Goal: Information Seeking & Learning: Learn about a topic

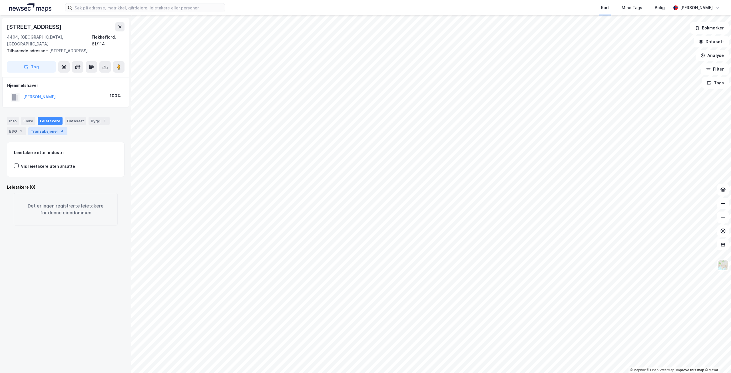
click at [45, 127] on div "Transaksjoner 4" at bounding box center [47, 131] width 39 height 8
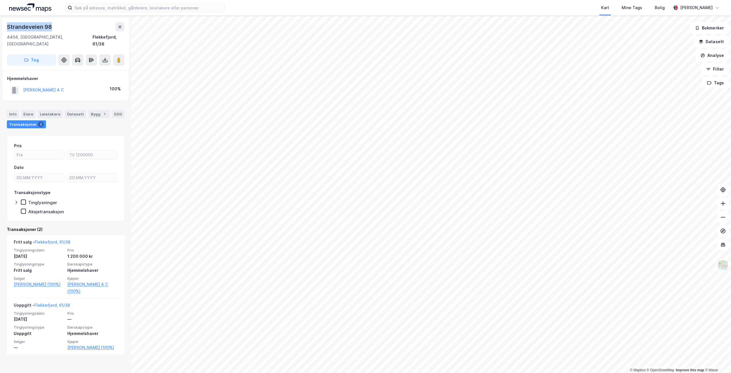
drag, startPoint x: 61, startPoint y: 25, endPoint x: 0, endPoint y: 28, distance: 60.9
click at [0, 28] on div "Strandeveien 98 4404, [GEOGRAPHIC_DATA], Agder [GEOGRAPHIC_DATA], 61/38 Tag Hje…" at bounding box center [65, 193] width 131 height 357
copy div "Strandeveien 98"
click at [95, 8] on input at bounding box center [148, 7] width 153 height 9
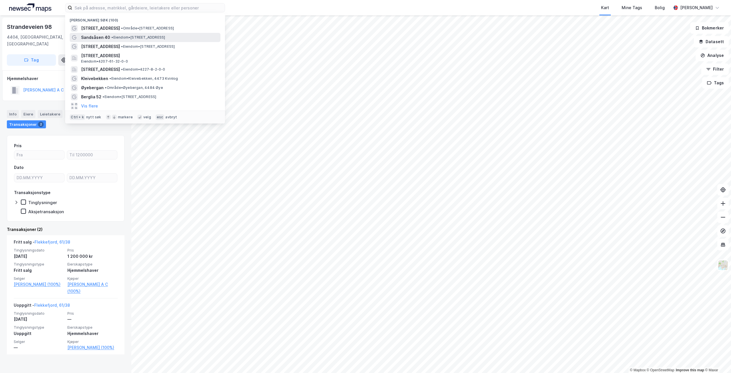
click at [129, 39] on span "• Eiendom • [STREET_ADDRESS]" at bounding box center [138, 37] width 54 height 5
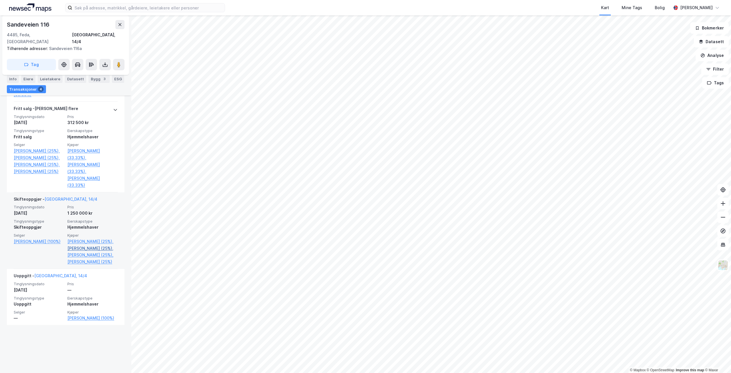
scroll to position [243, 0]
